Goal: Find specific page/section

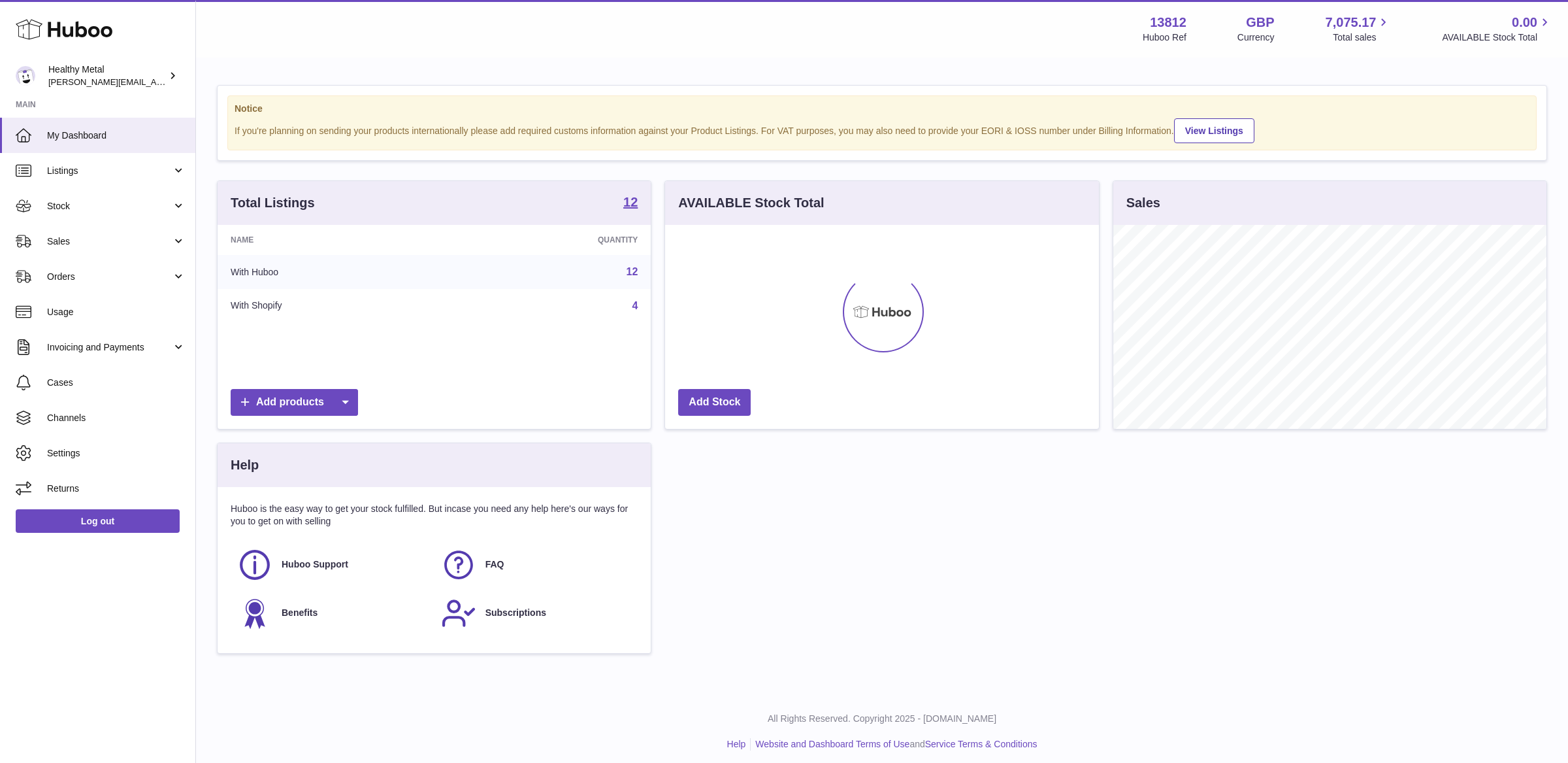
scroll to position [204, 433]
click at [147, 208] on span "Stock" at bounding box center [109, 206] width 125 height 12
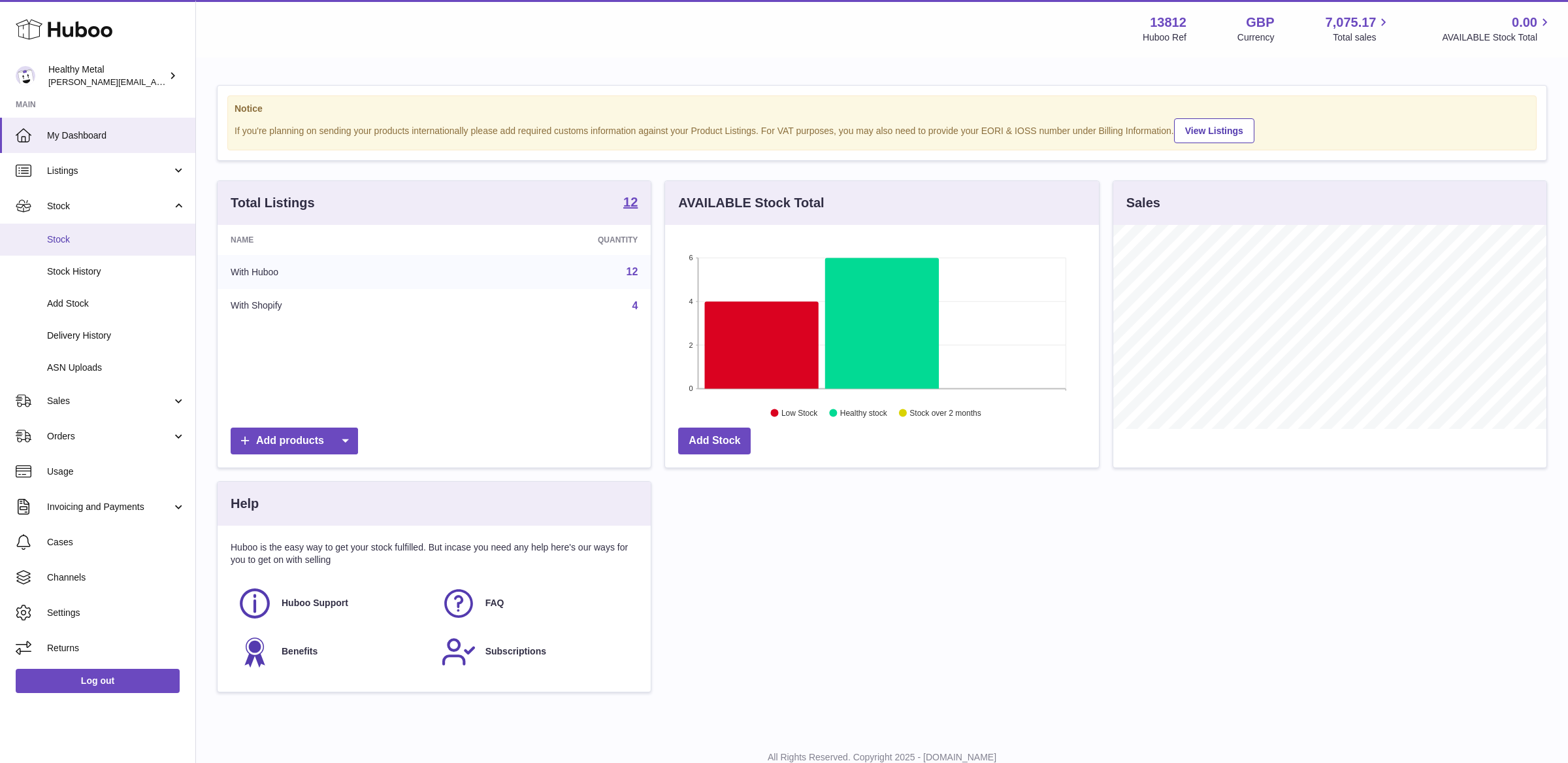
click at [93, 235] on span "Stock" at bounding box center [116, 239] width 139 height 12
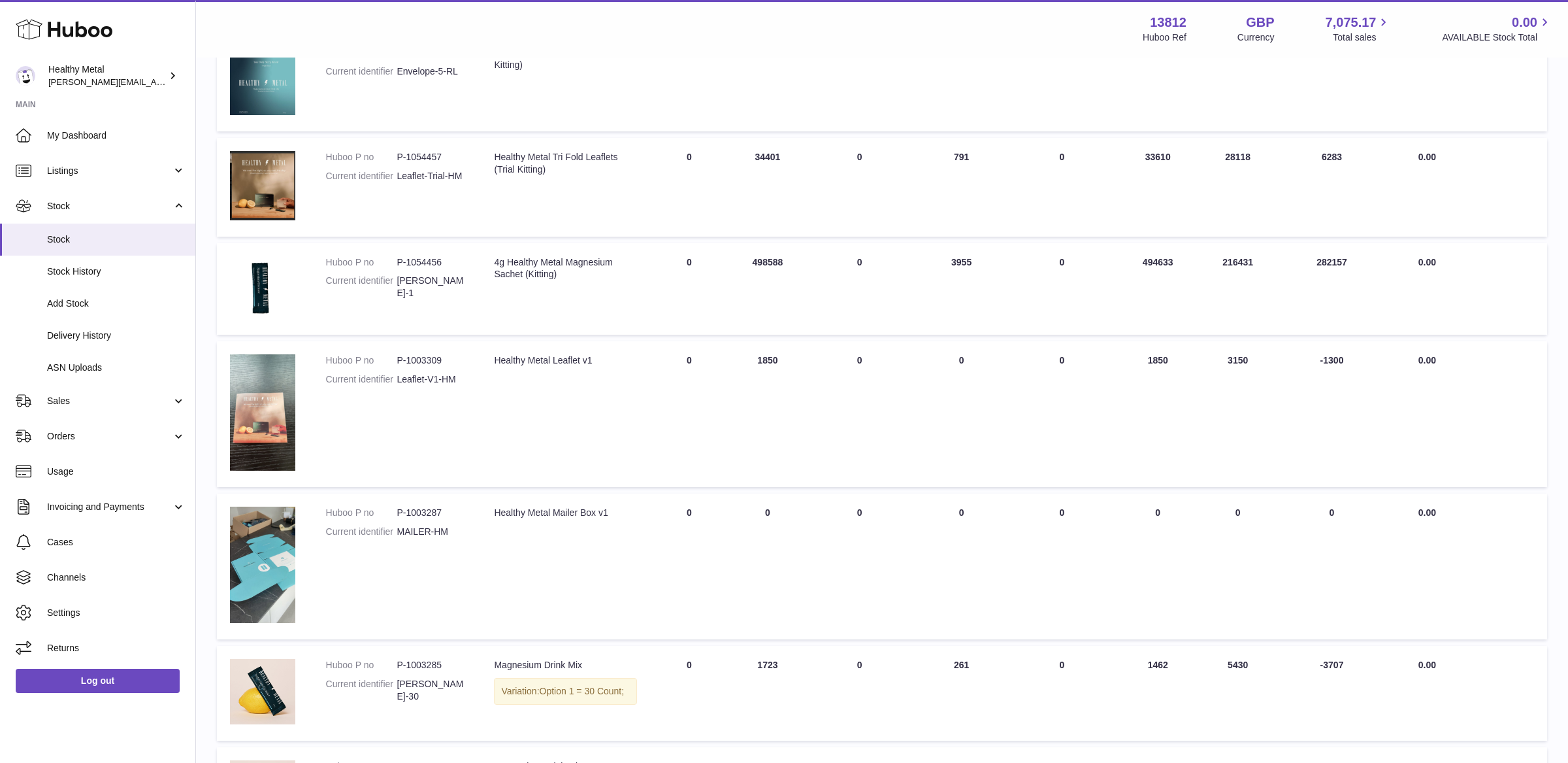
scroll to position [750, 0]
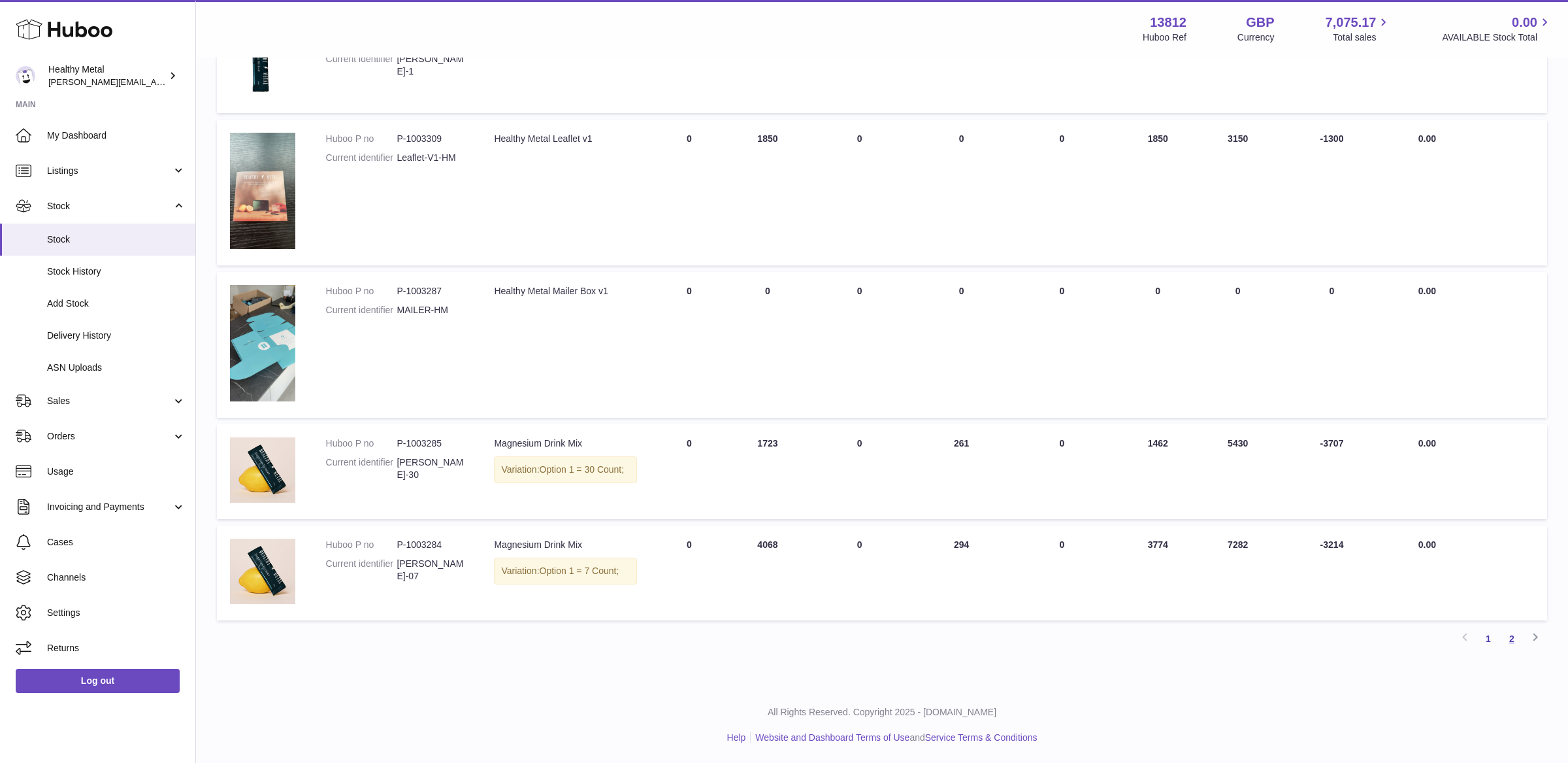
click at [1512, 645] on link "2" at bounding box center [1512, 638] width 24 height 24
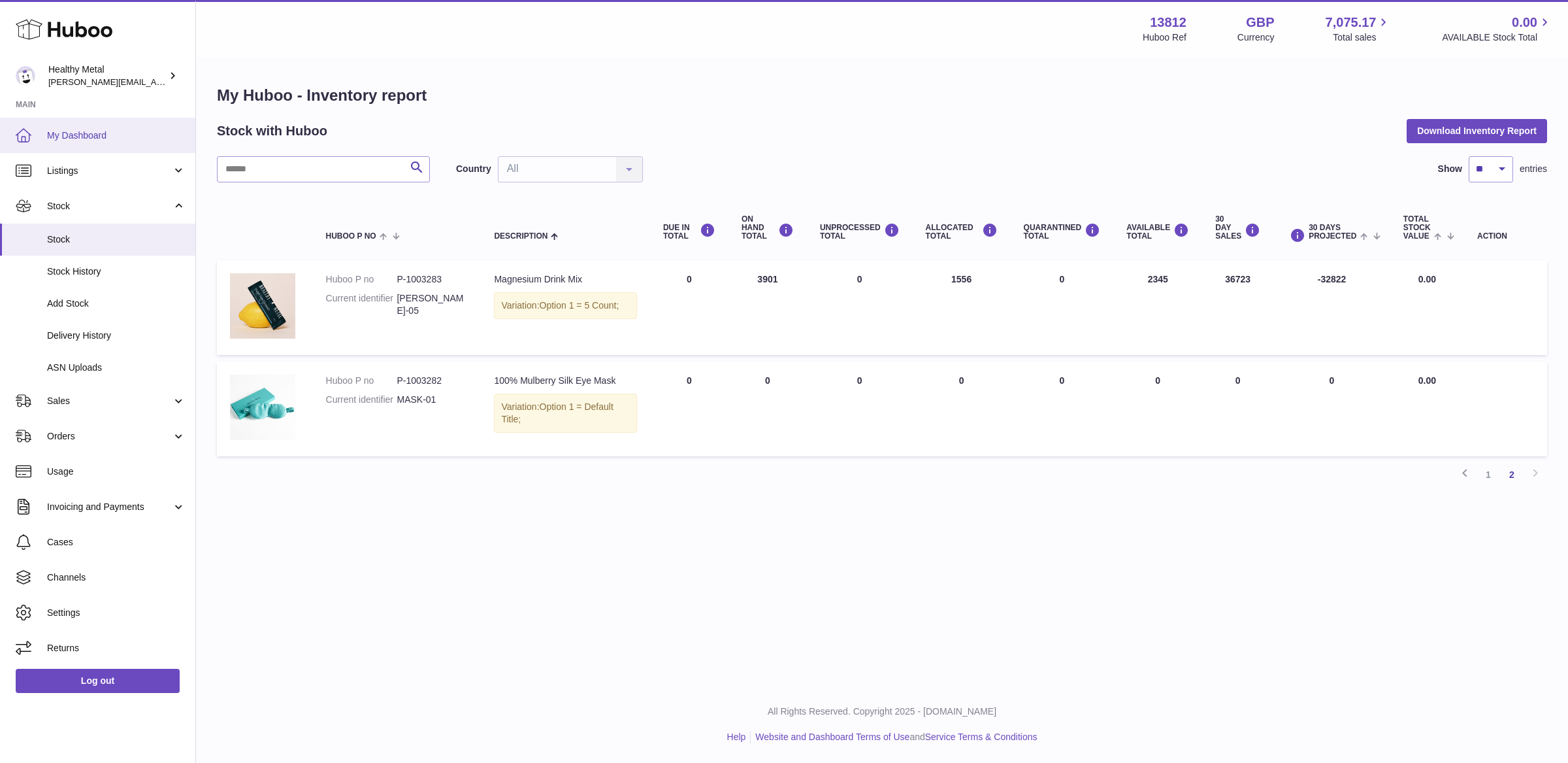
click at [82, 136] on span "My Dashboard" at bounding box center [116, 135] width 139 height 12
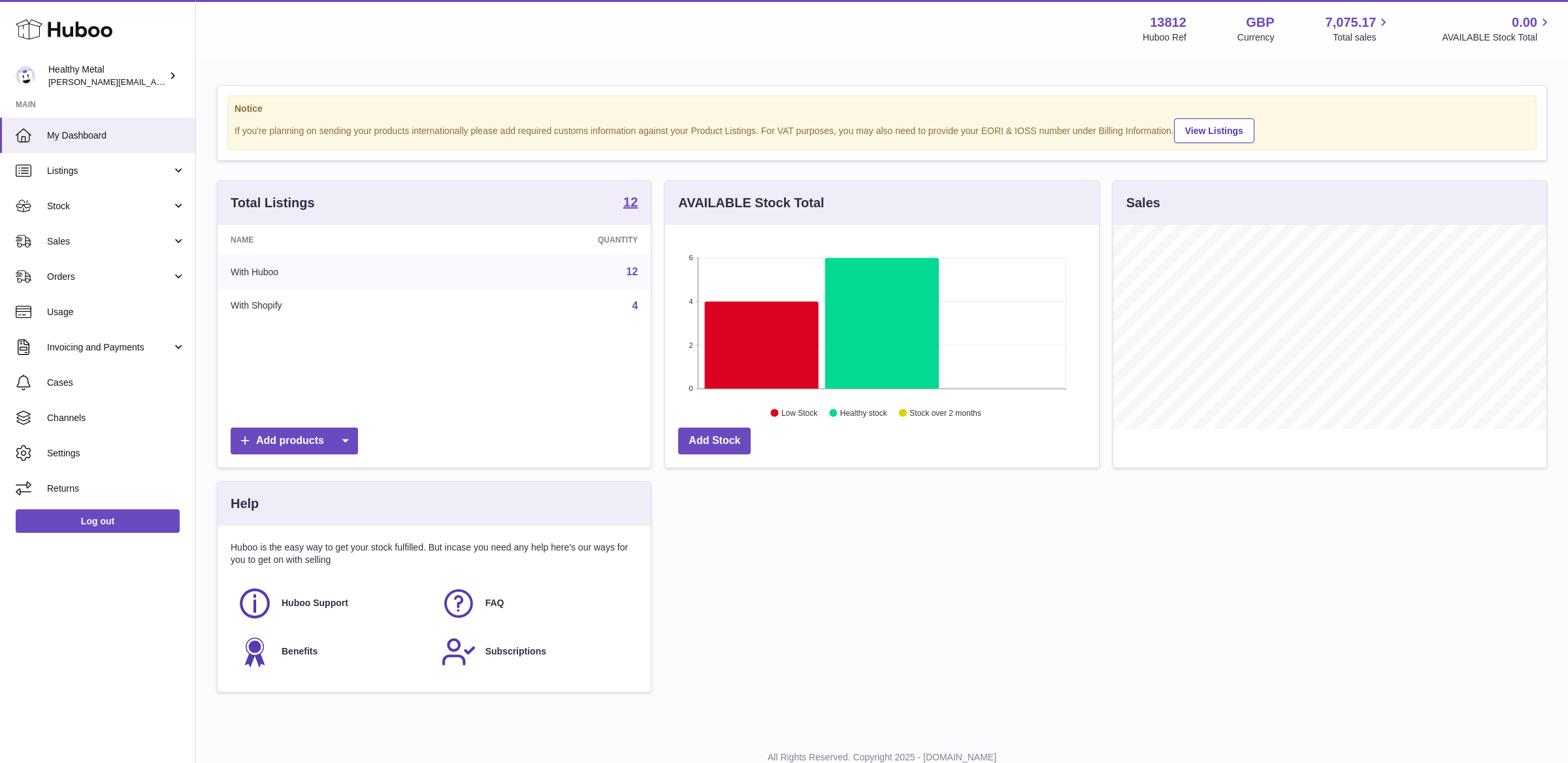
scroll to position [204, 433]
